Goal: Task Accomplishment & Management: Use online tool/utility

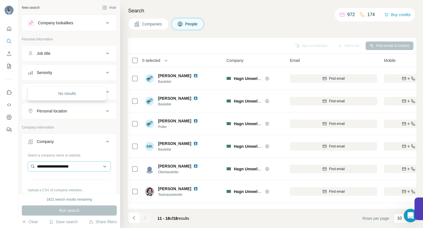
scroll to position [42, 0]
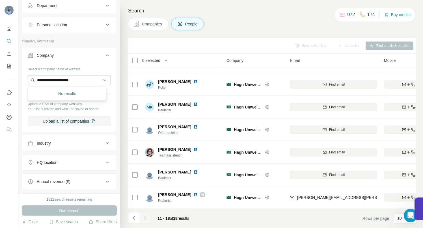
drag, startPoint x: 87, startPoint y: 81, endPoint x: 33, endPoint y: 81, distance: 53.8
click at [33, 81] on input "**********" at bounding box center [69, 80] width 83 height 10
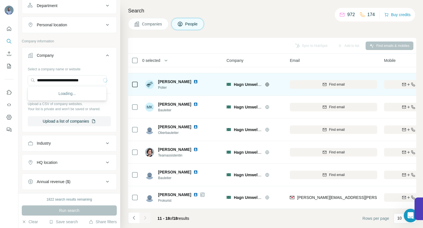
scroll to position [0, 0]
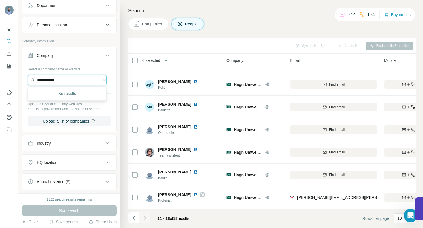
drag, startPoint x: 75, startPoint y: 80, endPoint x: 29, endPoint y: 80, distance: 46.1
click at [30, 80] on input "**********" at bounding box center [67, 80] width 79 height 10
paste input "**********"
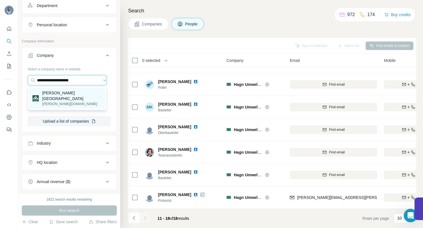
type input "**********"
click at [75, 94] on p "Heinz Herenz Medizinalbedarf" at bounding box center [72, 95] width 60 height 11
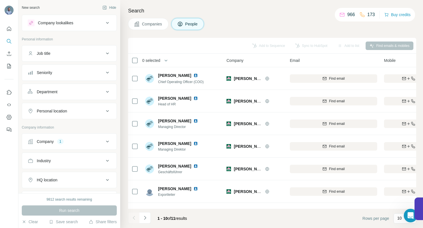
click at [150, 25] on span "Companies" at bounding box center [152, 24] width 21 height 6
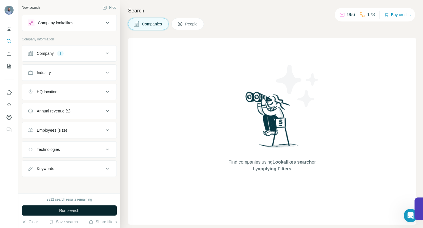
click at [54, 212] on button "Run search" at bounding box center [69, 211] width 95 height 10
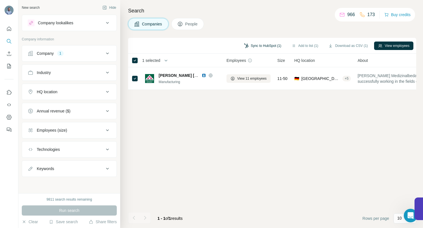
click at [257, 46] on button "Sync to HubSpot (1)" at bounding box center [262, 46] width 45 height 8
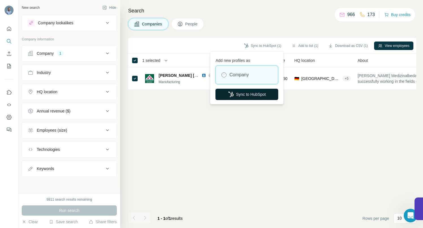
click at [248, 93] on button "Sync to HubSpot" at bounding box center [247, 94] width 63 height 11
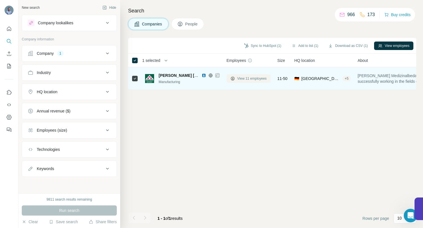
click at [247, 80] on span "View 11 employees" at bounding box center [251, 78] width 29 height 5
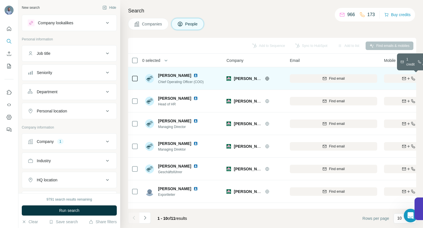
click at [394, 80] on div "Find both" at bounding box center [417, 78] width 66 height 5
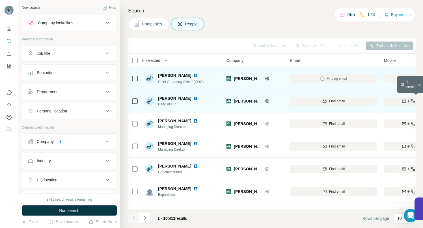
click at [390, 101] on div "Find both" at bounding box center [417, 101] width 66 height 5
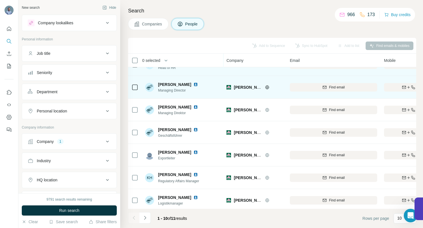
scroll to position [39, 0]
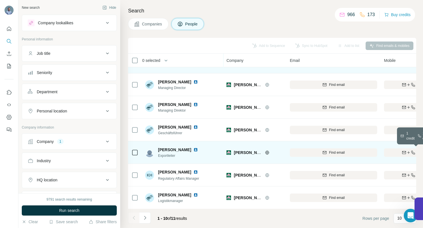
click at [403, 152] on icon "button" at bounding box center [405, 152] width 4 height 2
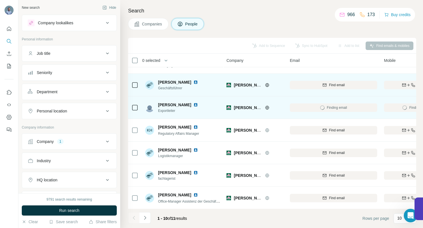
scroll to position [88, 0]
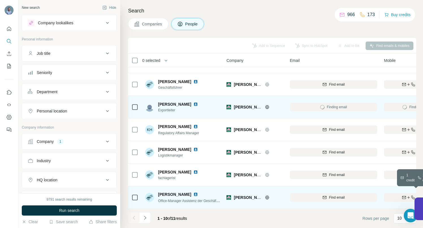
click at [401, 195] on div "Find both" at bounding box center [417, 197] width 66 height 5
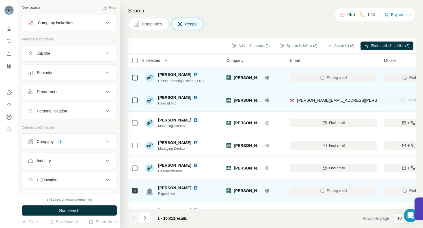
scroll to position [0, 0]
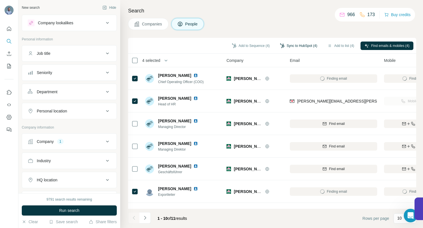
click at [286, 45] on button "Sync to HubSpot (4)" at bounding box center [298, 46] width 45 height 8
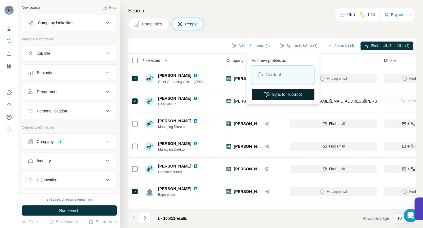
click at [282, 92] on button "Sync to HubSpot" at bounding box center [283, 94] width 63 height 11
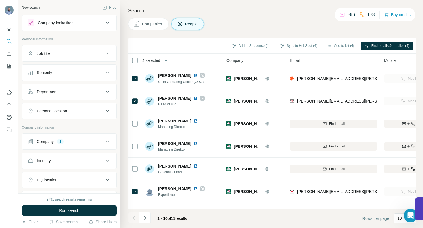
click at [104, 141] on icon at bounding box center [107, 141] width 7 height 7
click at [95, 179] on icon "button" at bounding box center [97, 179] width 5 height 5
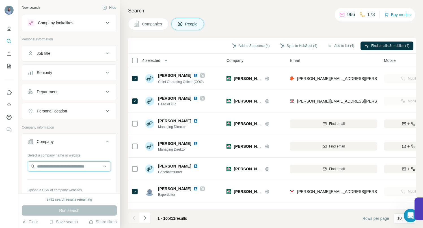
click at [51, 167] on input "text" at bounding box center [69, 167] width 83 height 10
paste input "**********"
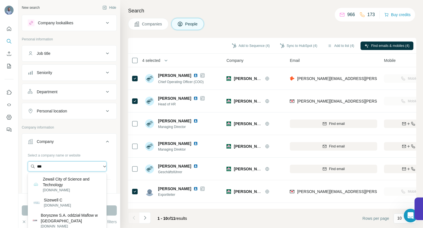
drag, startPoint x: 61, startPoint y: 167, endPoint x: 33, endPoint y: 166, distance: 28.9
click at [33, 166] on input "***" at bounding box center [67, 167] width 79 height 10
paste input "**********"
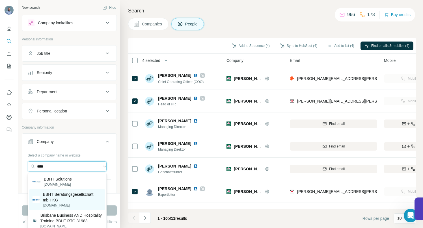
type input "****"
click at [56, 196] on p "BBHT Beratungsgesellschaft mbH KG" at bounding box center [72, 197] width 59 height 11
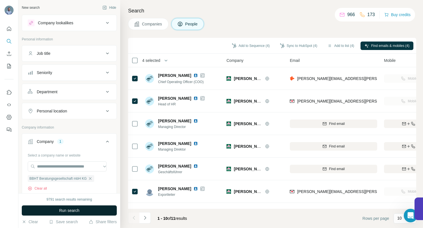
click at [57, 209] on button "Run search" at bounding box center [69, 211] width 95 height 10
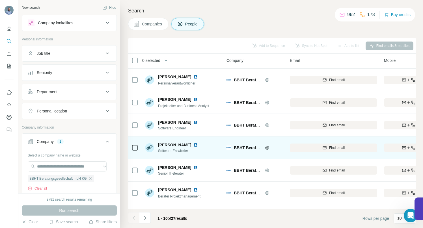
scroll to position [88, 0]
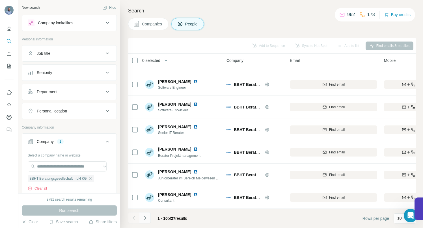
click at [147, 218] on icon "Navigate to next page" at bounding box center [145, 218] width 6 height 6
click at [145, 219] on icon "Navigate to next page" at bounding box center [145, 218] width 2 height 4
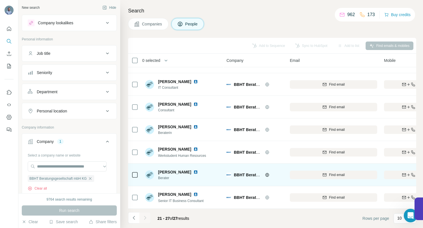
scroll to position [20, 0]
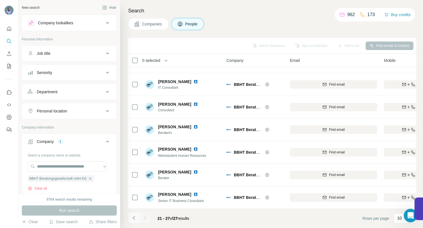
click at [133, 219] on icon "Navigate to previous page" at bounding box center [134, 218] width 6 height 6
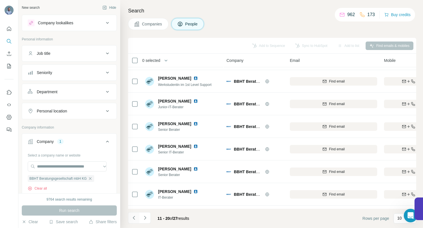
click at [133, 219] on icon "Navigate to previous page" at bounding box center [134, 218] width 6 height 6
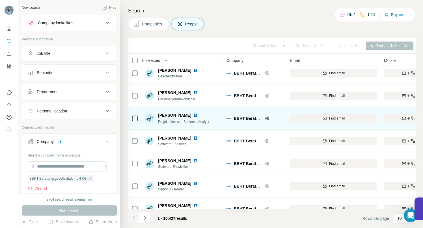
scroll to position [0, 0]
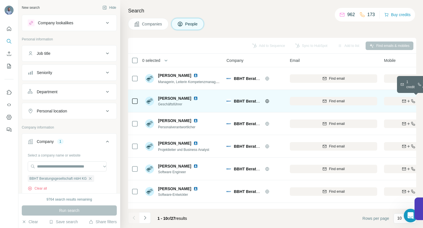
click at [396, 100] on div "Find both" at bounding box center [417, 101] width 66 height 5
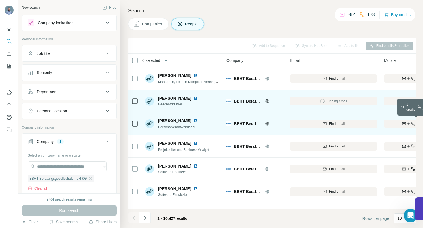
click at [392, 123] on div "Find both" at bounding box center [417, 123] width 66 height 5
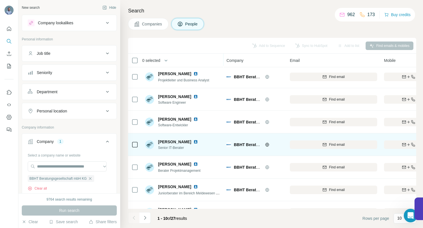
scroll to position [88, 0]
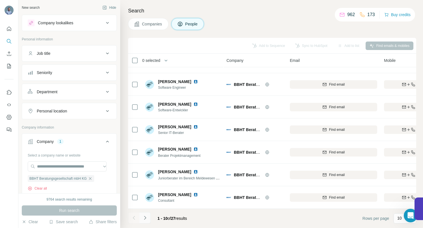
click at [145, 219] on icon "Navigate to next page" at bounding box center [145, 218] width 6 height 6
click at [134, 220] on icon "Navigate to previous page" at bounding box center [134, 218] width 6 height 6
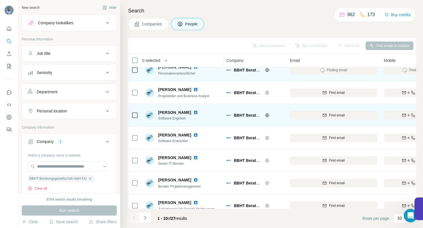
scroll to position [0, 0]
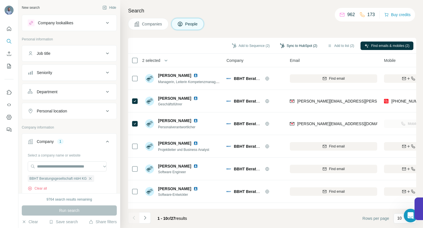
click at [294, 44] on button "Sync to HubSpot (2)" at bounding box center [298, 46] width 45 height 8
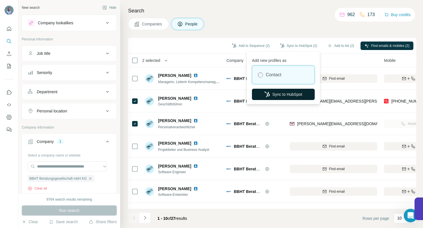
click at [285, 93] on button "Sync to HubSpot" at bounding box center [283, 94] width 63 height 11
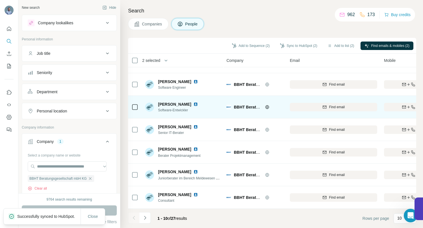
scroll to position [88, 0]
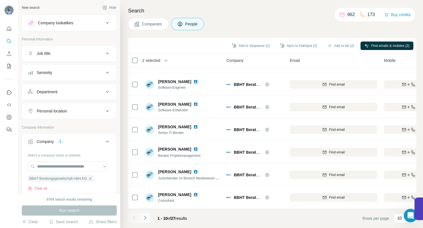
click at [147, 216] on icon "Navigate to next page" at bounding box center [145, 218] width 6 height 6
click at [145, 221] on button "Navigate to next page" at bounding box center [144, 217] width 11 height 11
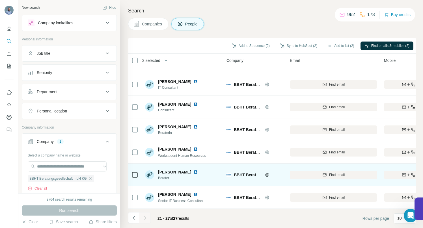
scroll to position [20, 0]
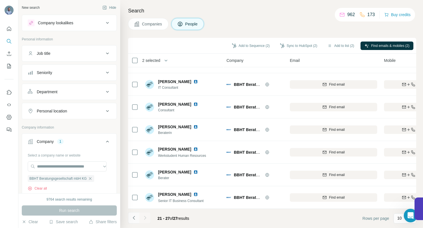
click at [134, 217] on icon "Navigate to previous page" at bounding box center [134, 218] width 6 height 6
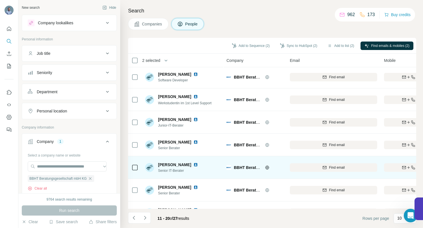
scroll to position [0, 0]
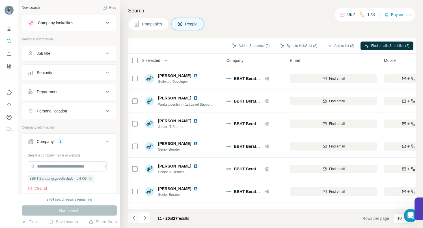
click at [134, 218] on icon "Navigate to previous page" at bounding box center [134, 218] width 6 height 6
